Goal: Information Seeking & Learning: Learn about a topic

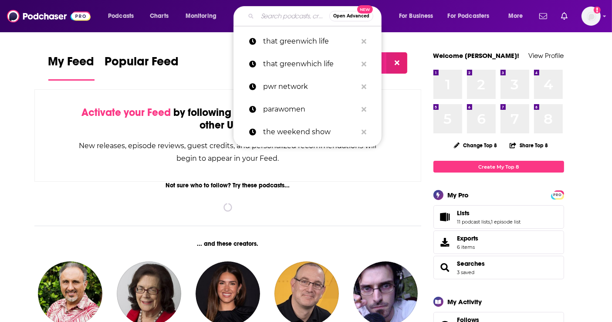
click at [284, 17] on input "Search podcasts, credits, & more..." at bounding box center [293, 16] width 72 height 14
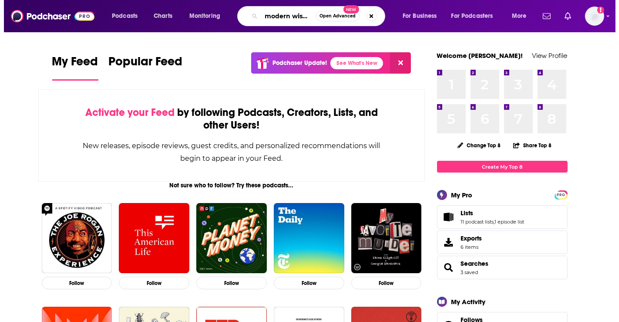
scroll to position [0, 5]
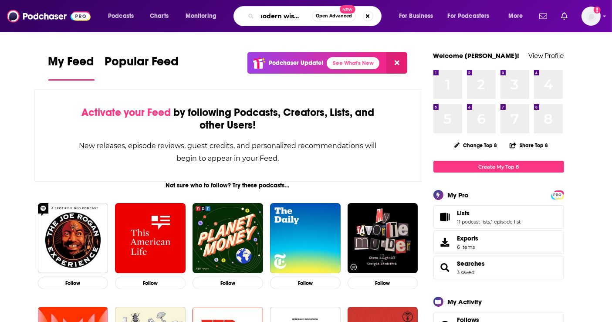
type input "modern wisdom"
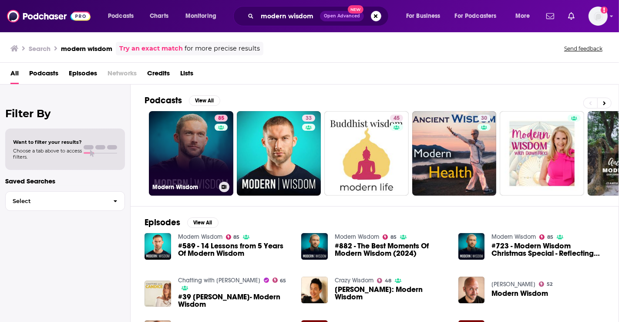
click at [186, 142] on link "85 Modern Wisdom" at bounding box center [191, 153] width 84 height 84
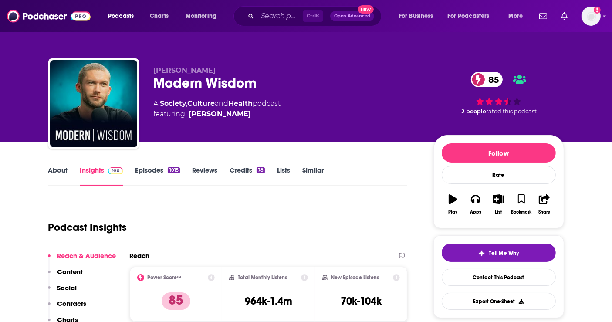
click at [311, 169] on link "Similar" at bounding box center [312, 176] width 21 height 20
